Goal: Task Accomplishment & Management: Use online tool/utility

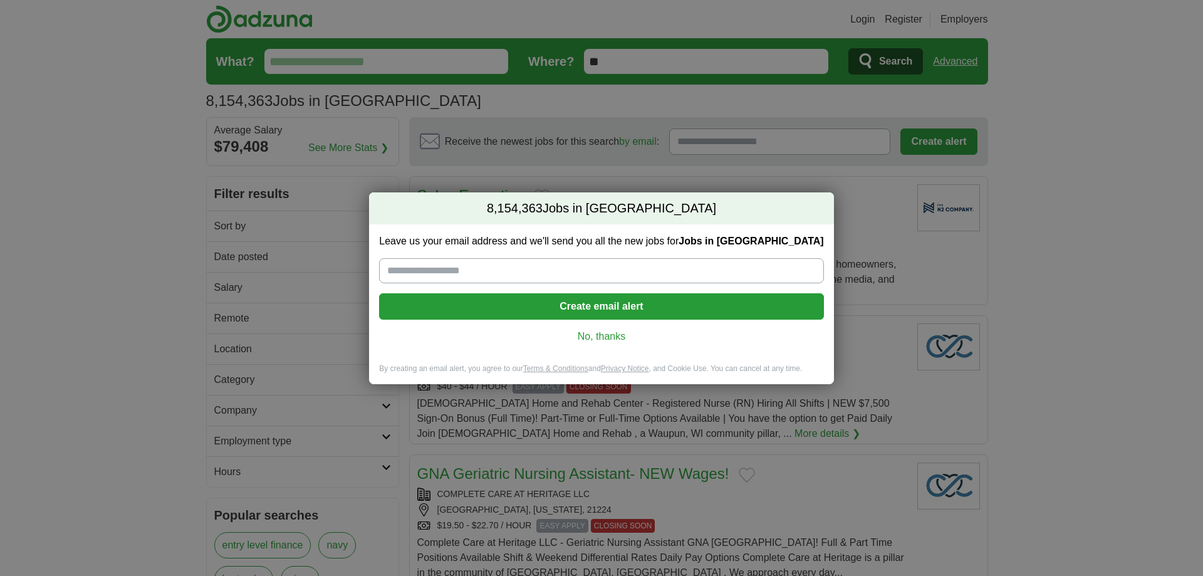
click at [587, 328] on div "Leave us your email address and we'll send you all the new jobs for Jobs in US …" at bounding box center [601, 293] width 464 height 139
click at [587, 331] on link "No, thanks" at bounding box center [601, 337] width 424 height 14
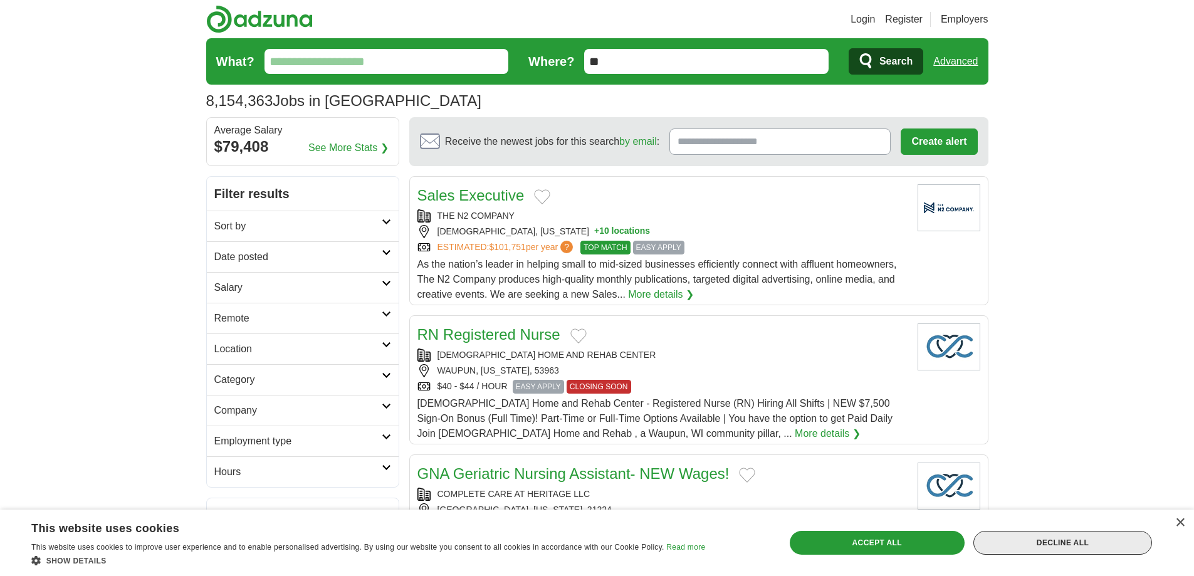
click at [1066, 544] on div "Decline all" at bounding box center [1062, 543] width 179 height 24
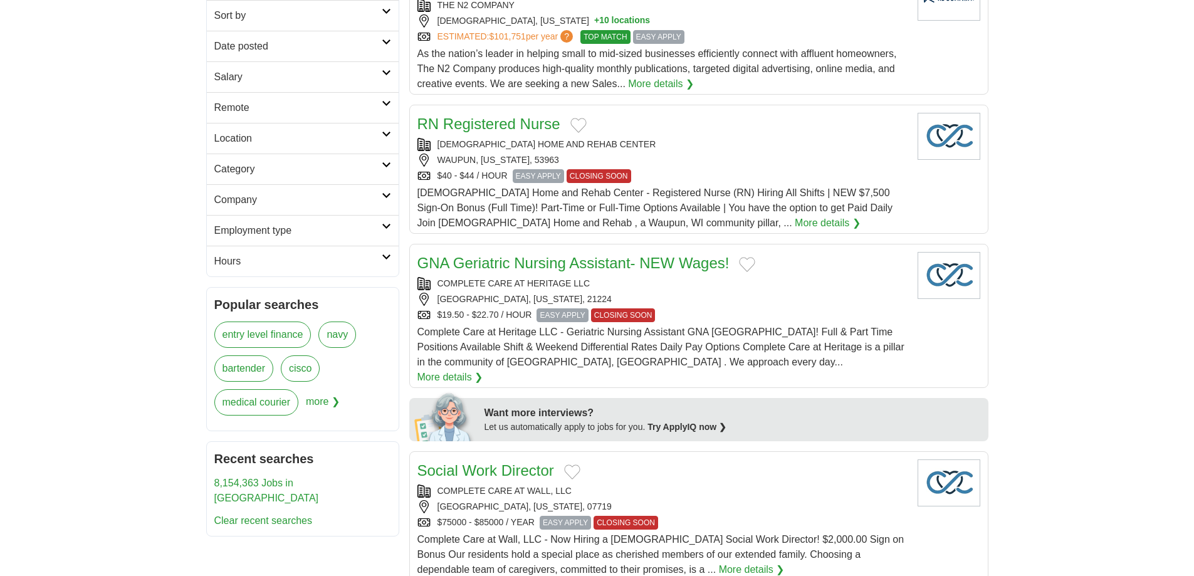
scroll to position [125, 0]
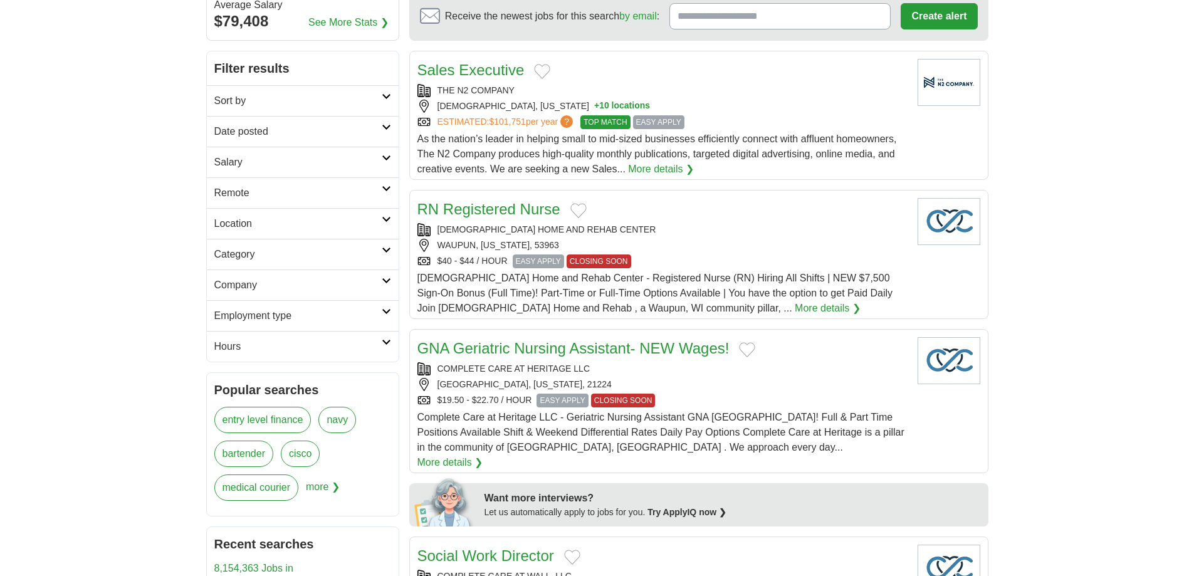
click at [232, 184] on link "Remote" at bounding box center [303, 192] width 192 height 31
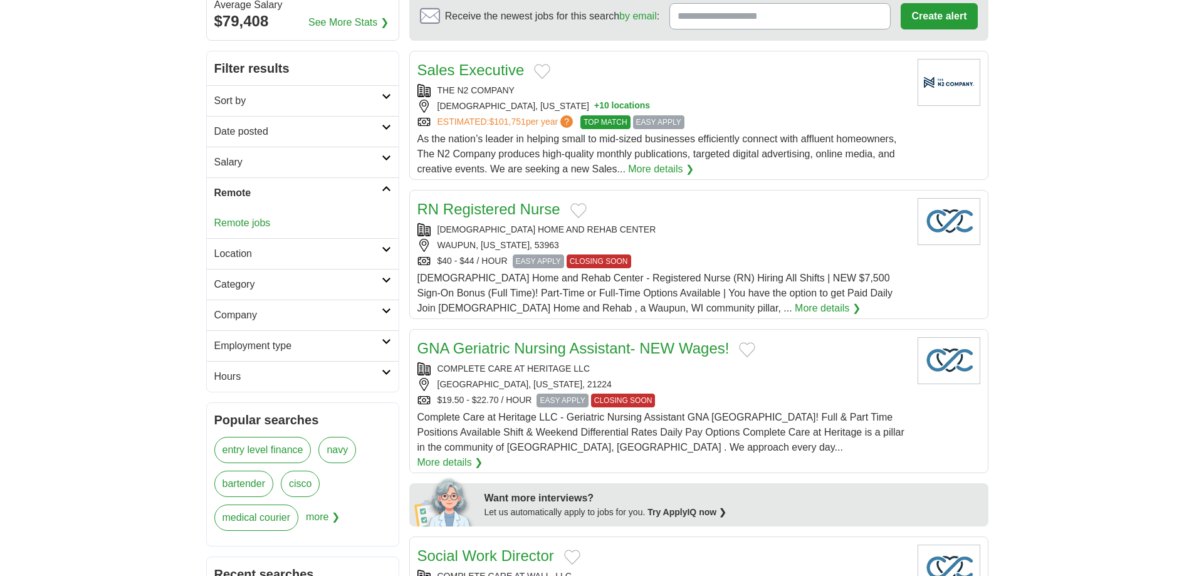
click at [227, 226] on link "Remote jobs" at bounding box center [242, 222] width 56 height 11
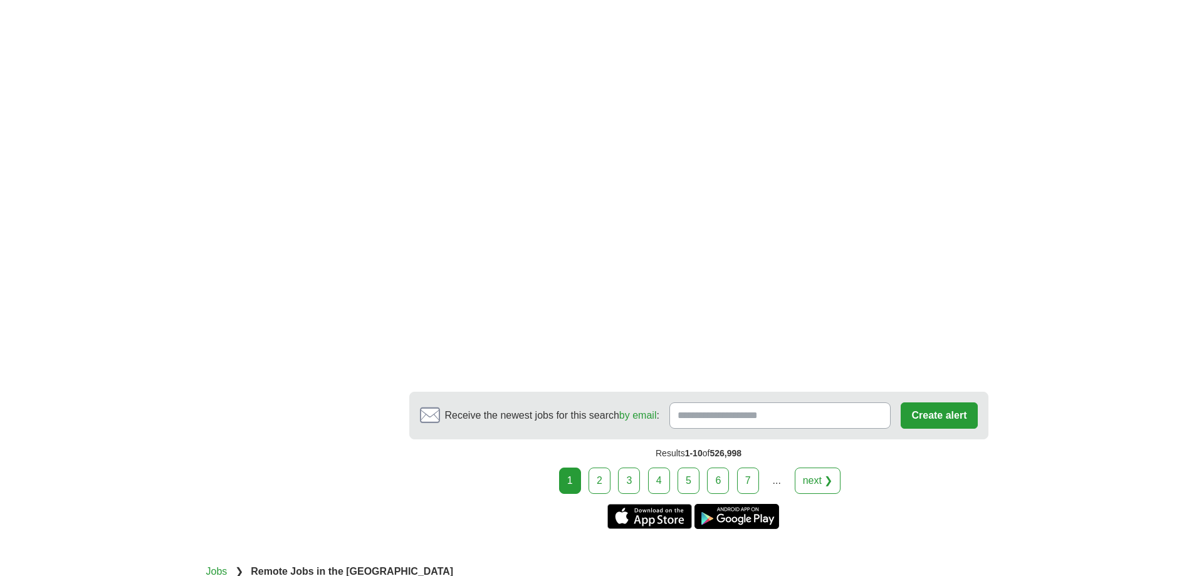
scroll to position [2005, 0]
